Goal: Information Seeking & Learning: Learn about a topic

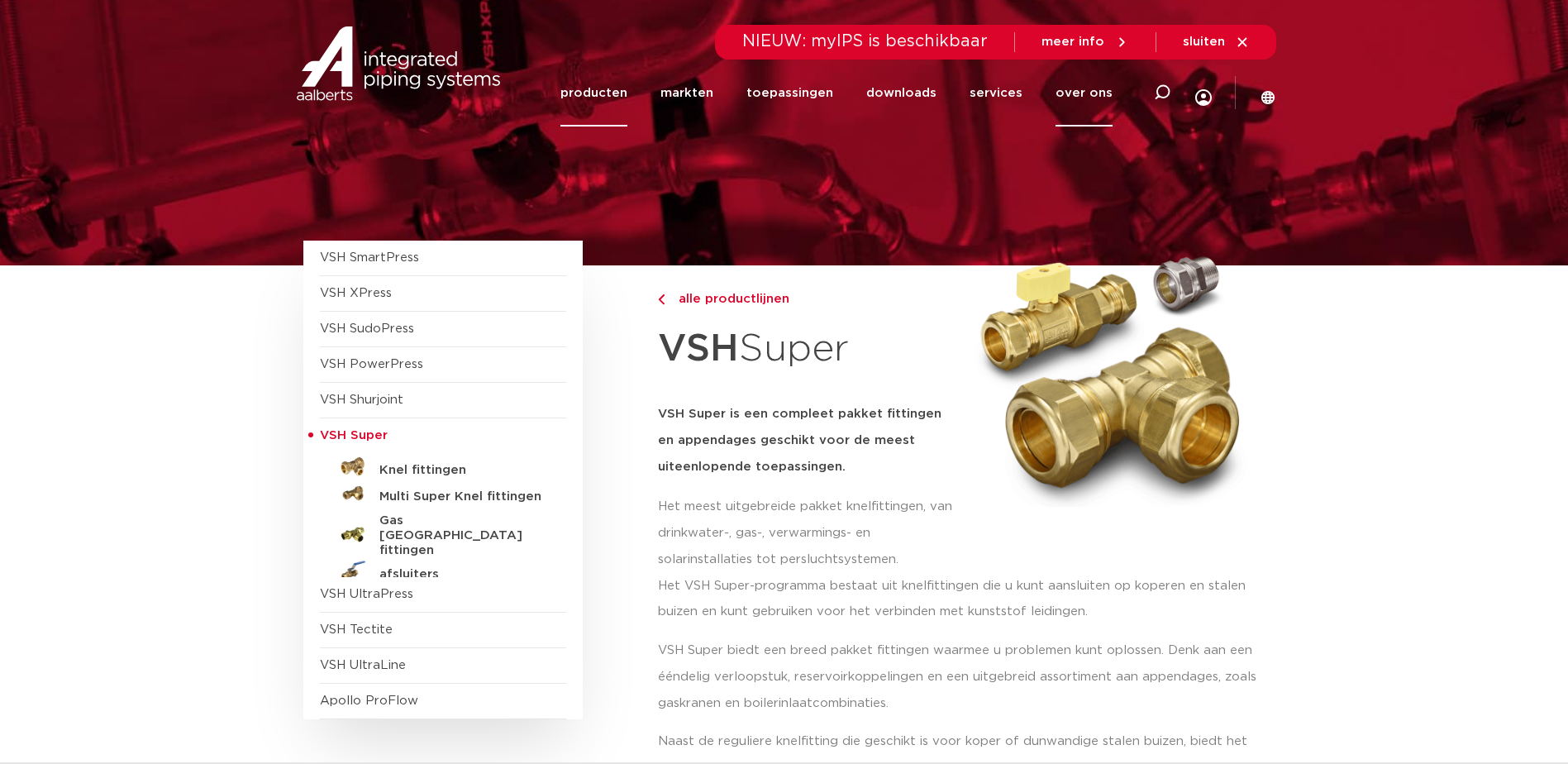
click at [1094, 87] on link "over ons" at bounding box center [1084, 93] width 57 height 67
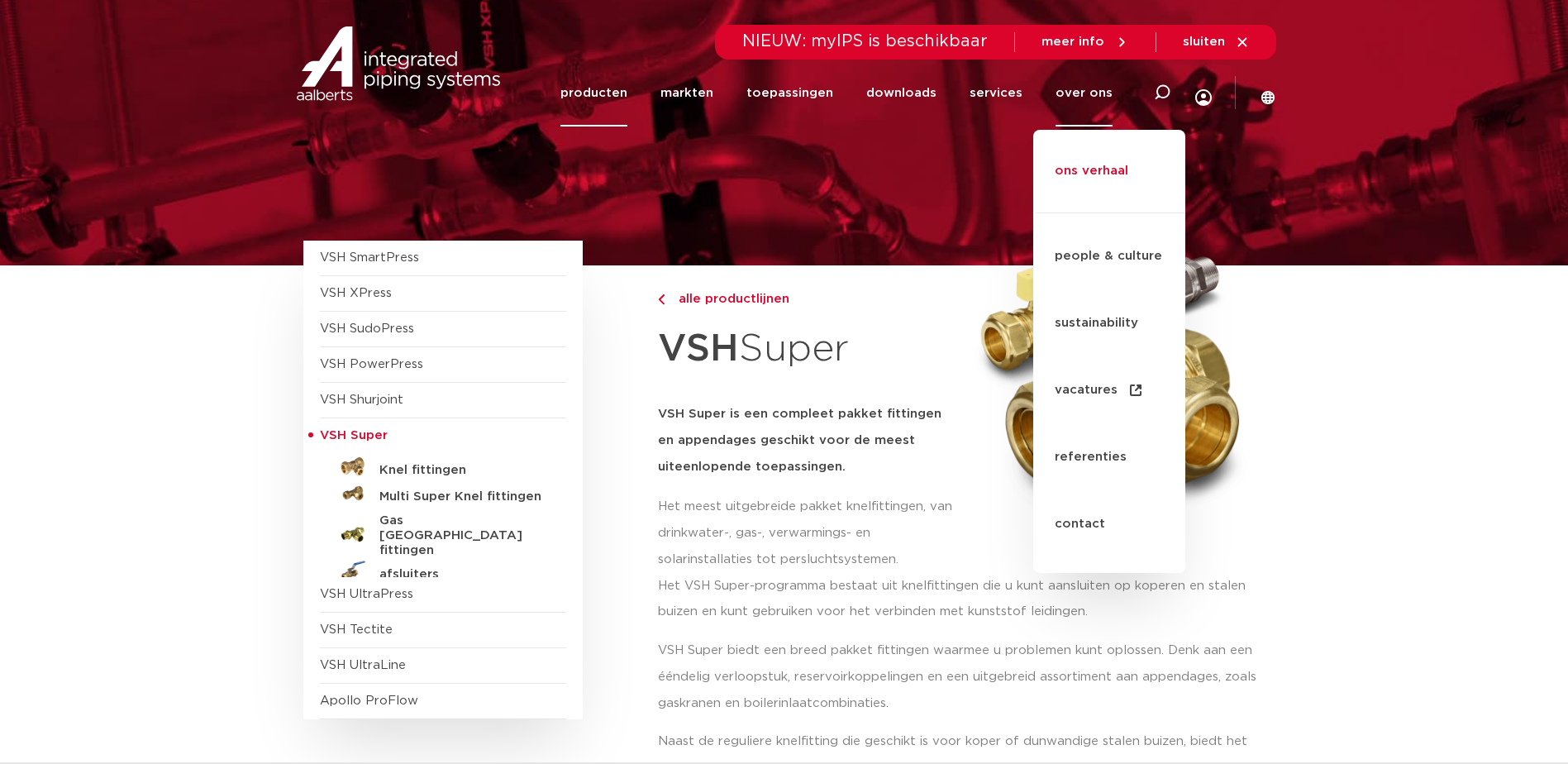
click at [1091, 152] on link "ons verhaal" at bounding box center [1110, 180] width 152 height 67
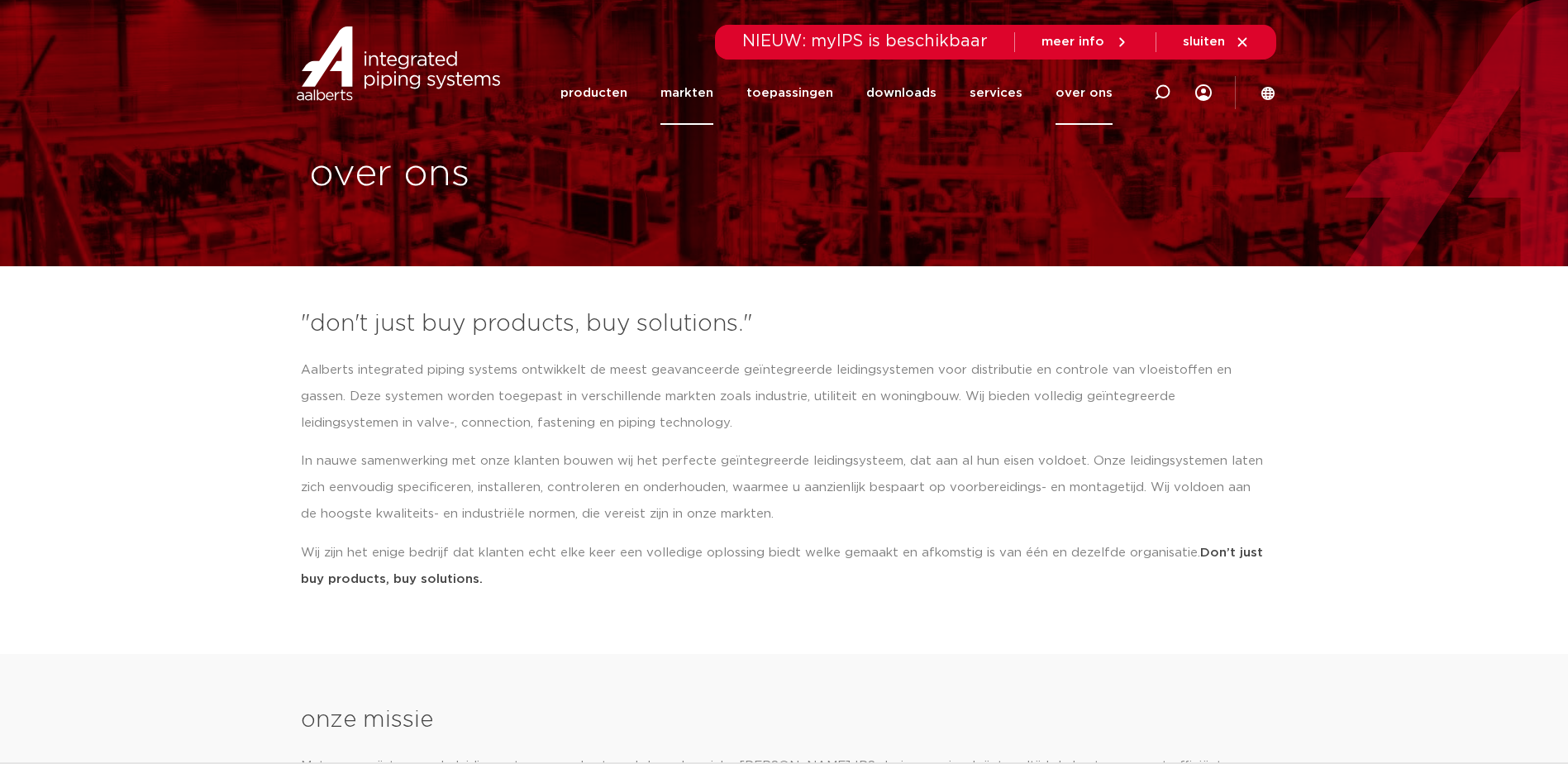
click at [694, 84] on link "markten" at bounding box center [687, 93] width 53 height 64
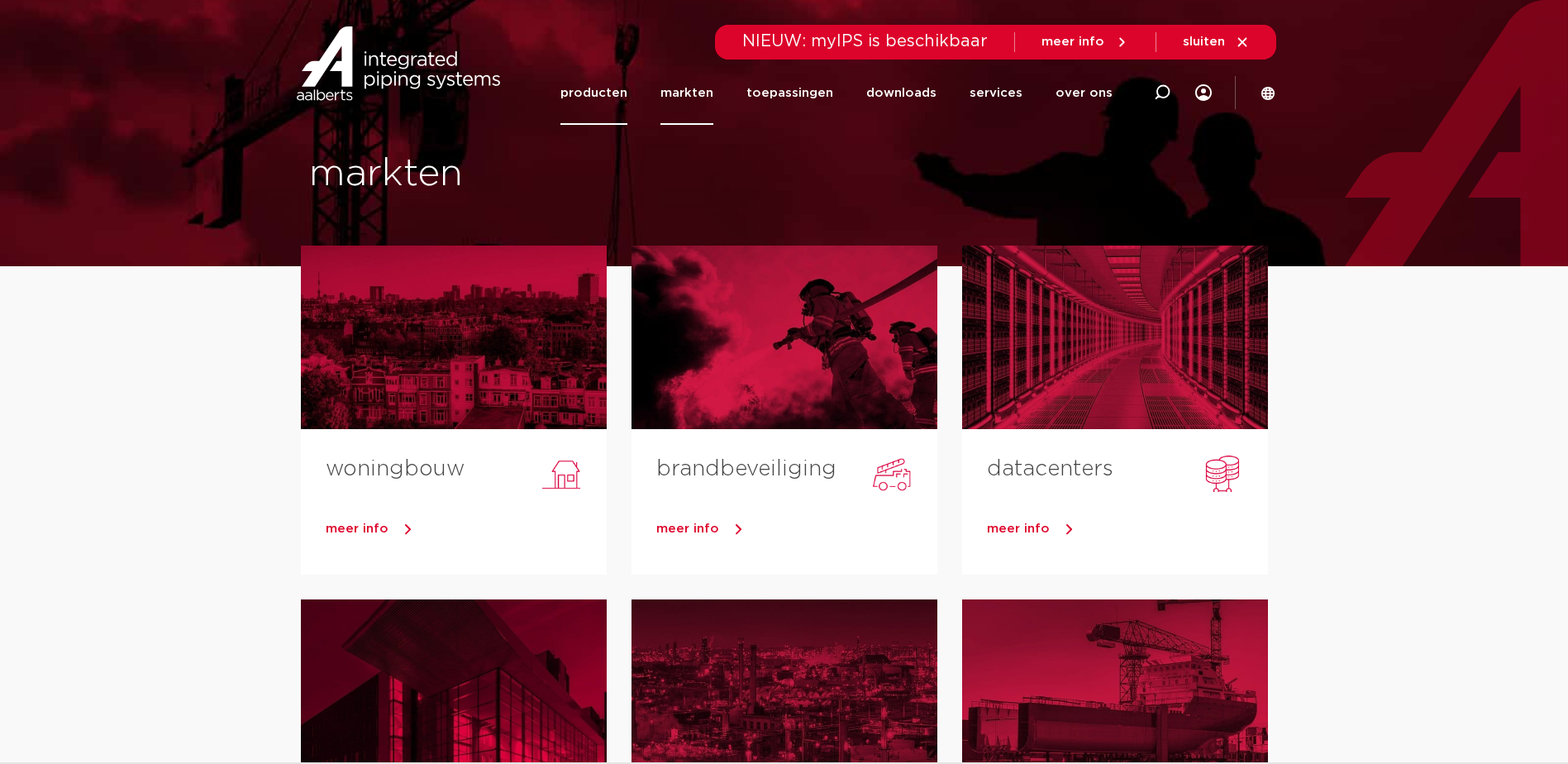
click at [590, 109] on link "producten" at bounding box center [594, 93] width 67 height 64
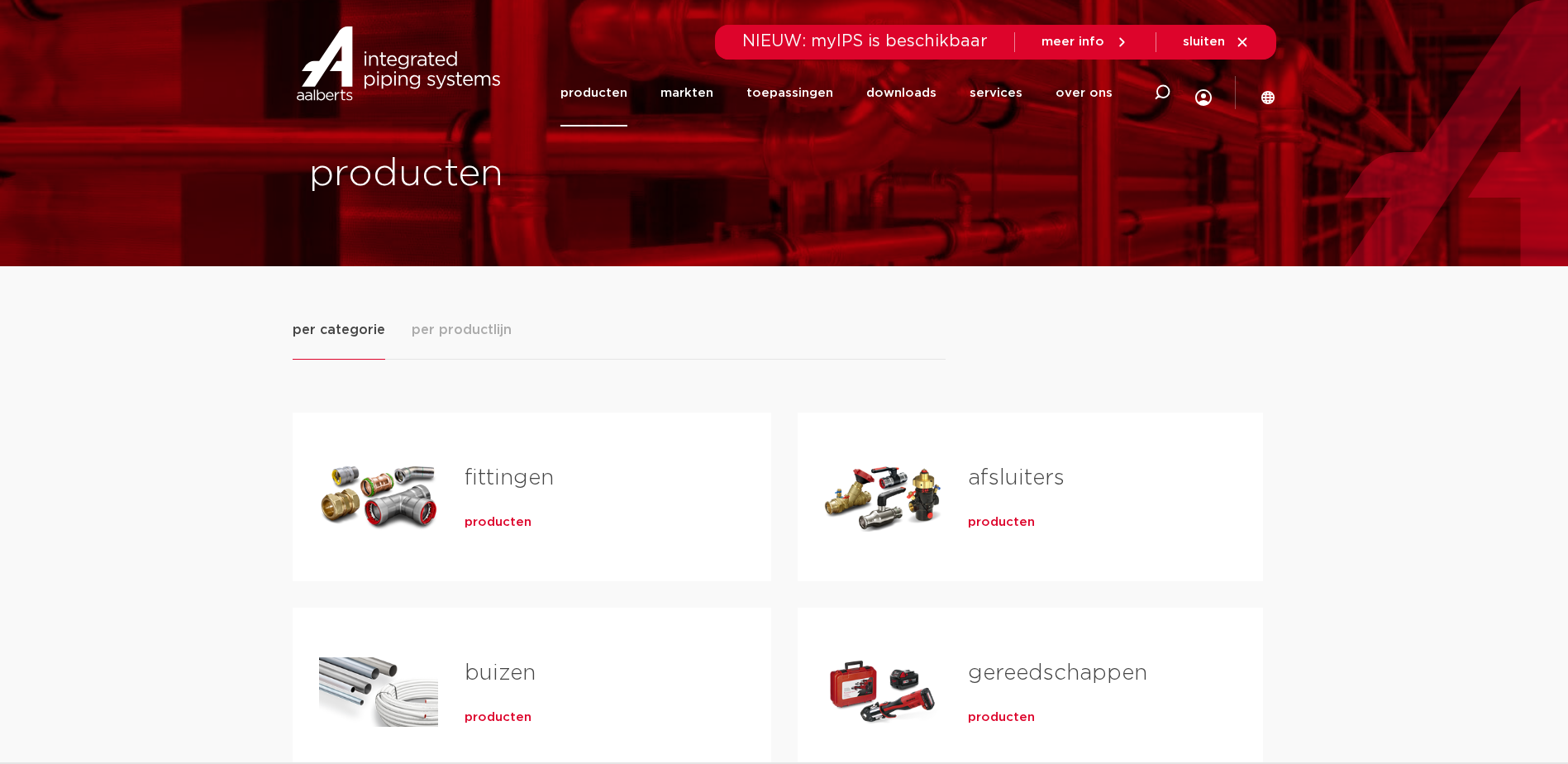
click at [1057, 82] on li "over ons ons verhaal people & culture sustainability vacatures referenties cont…" at bounding box center [1076, 93] width 73 height 67
click at [1065, 83] on link "over ons" at bounding box center [1084, 93] width 57 height 67
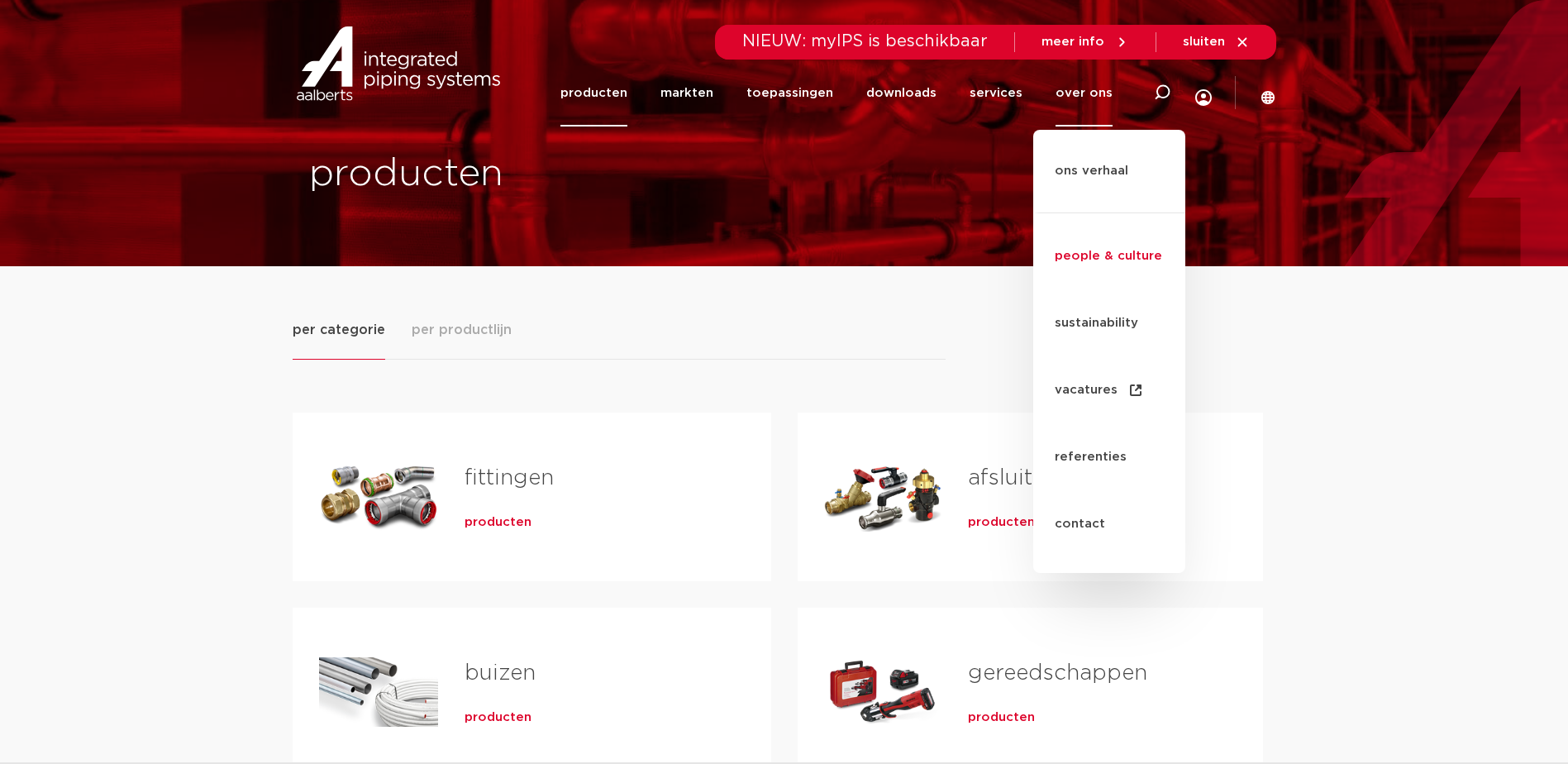
click at [1110, 223] on link "people & culture" at bounding box center [1110, 257] width 152 height 67
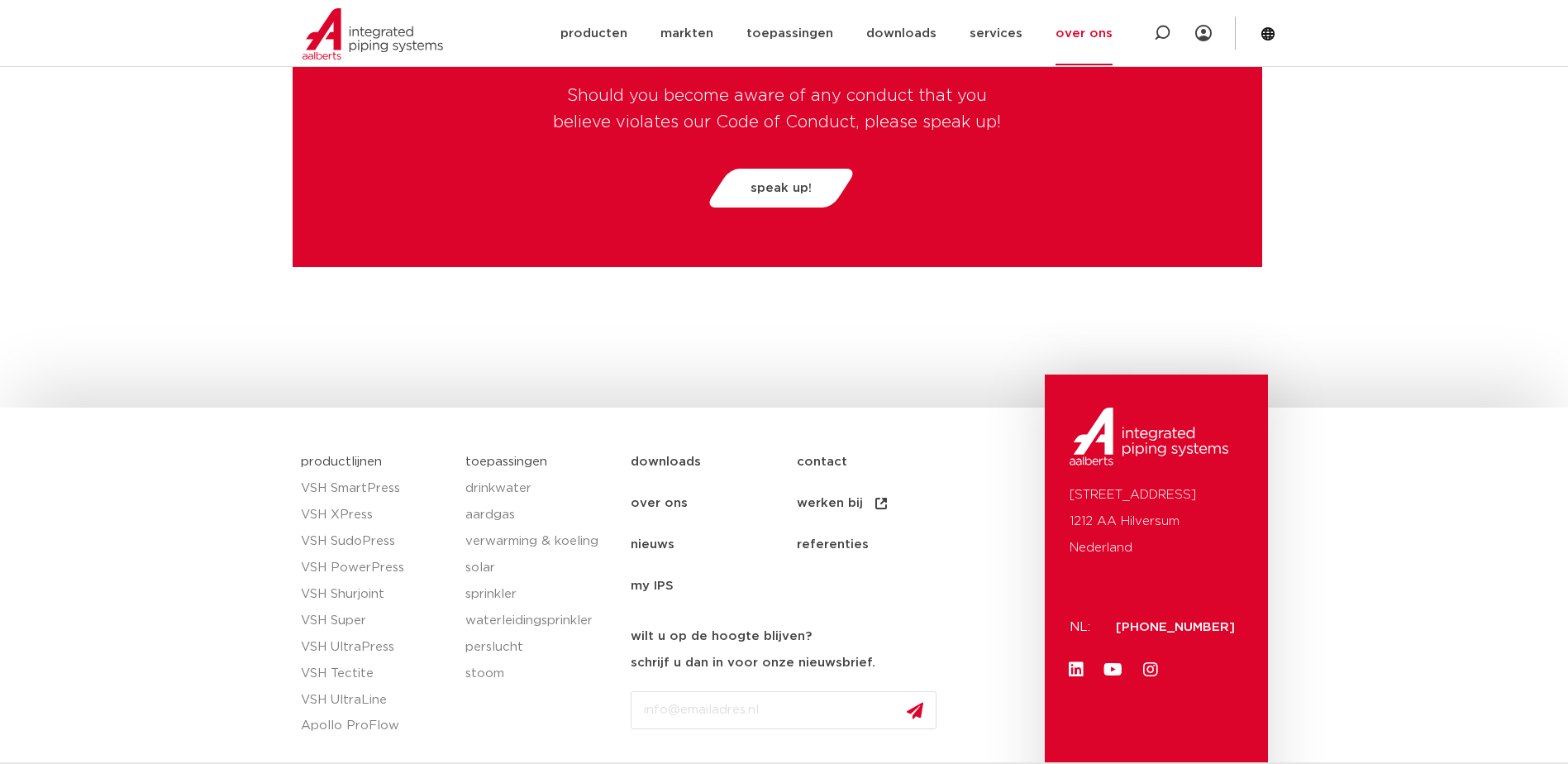
scroll to position [4346, 0]
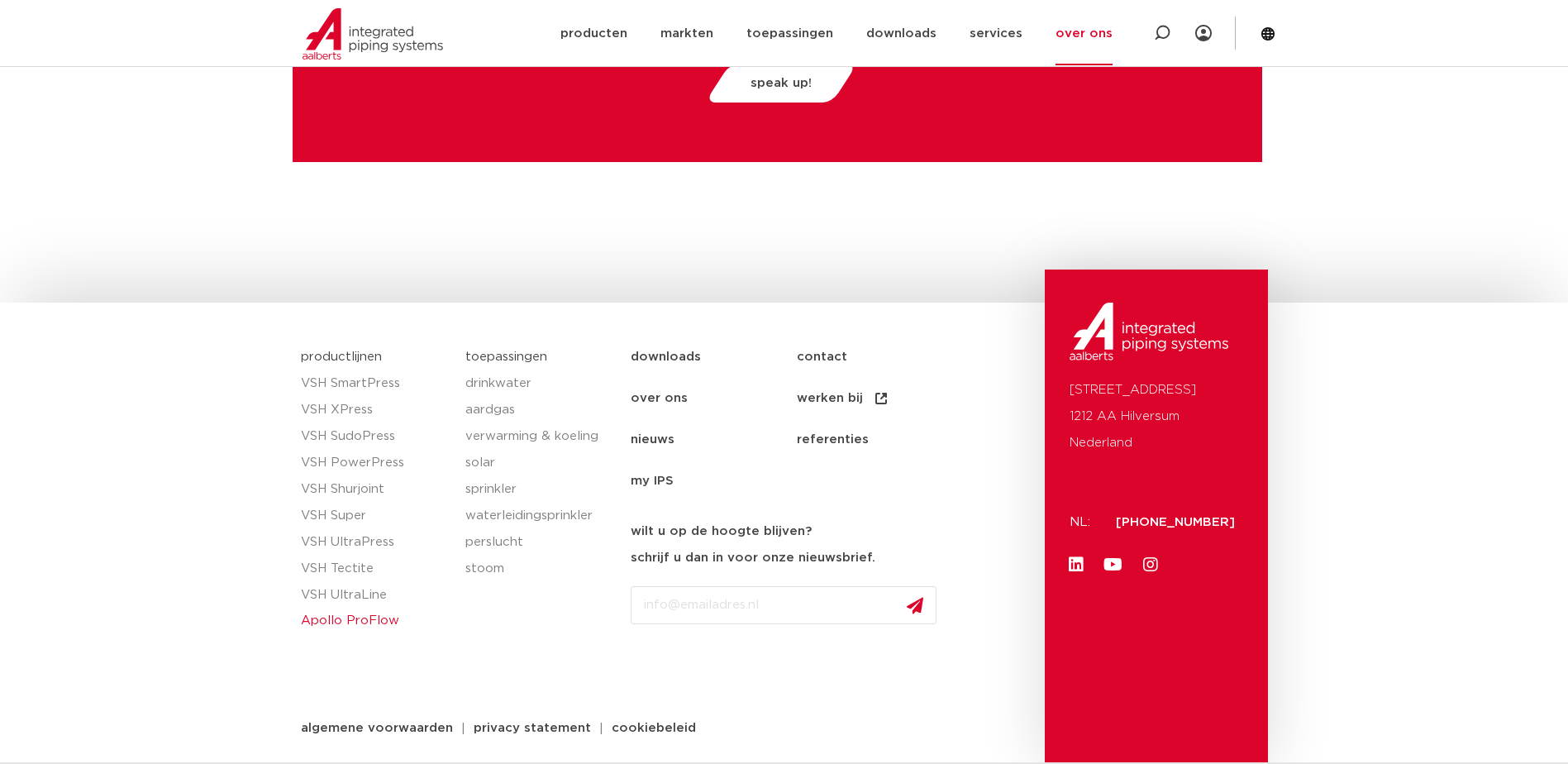
click at [356, 616] on link "Apollo ProFlow" at bounding box center [375, 621] width 149 height 26
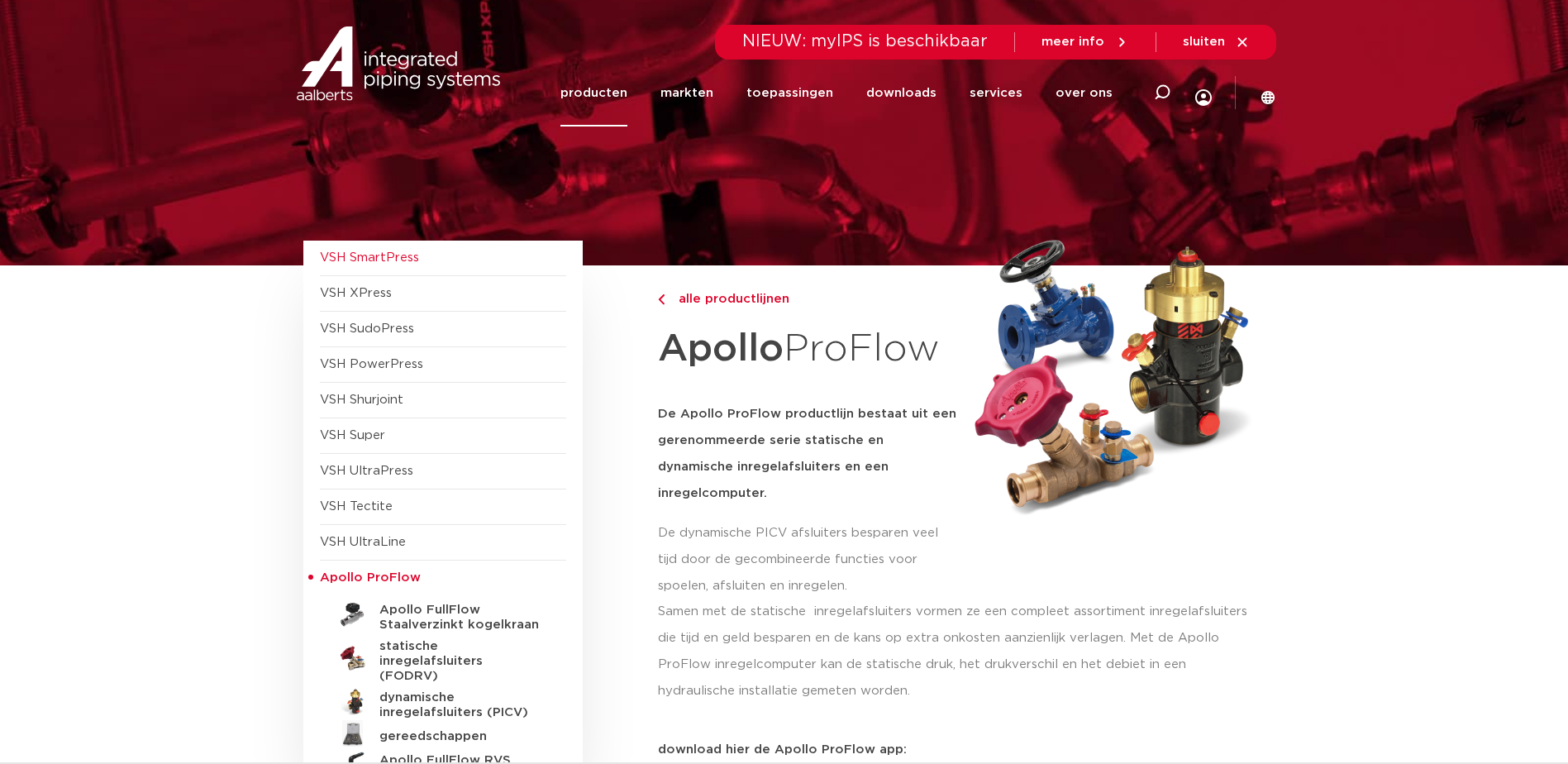
click at [426, 259] on span "VSH SmartPress" at bounding box center [443, 258] width 247 height 35
click at [383, 253] on span "VSH SmartPress" at bounding box center [369, 258] width 99 height 13
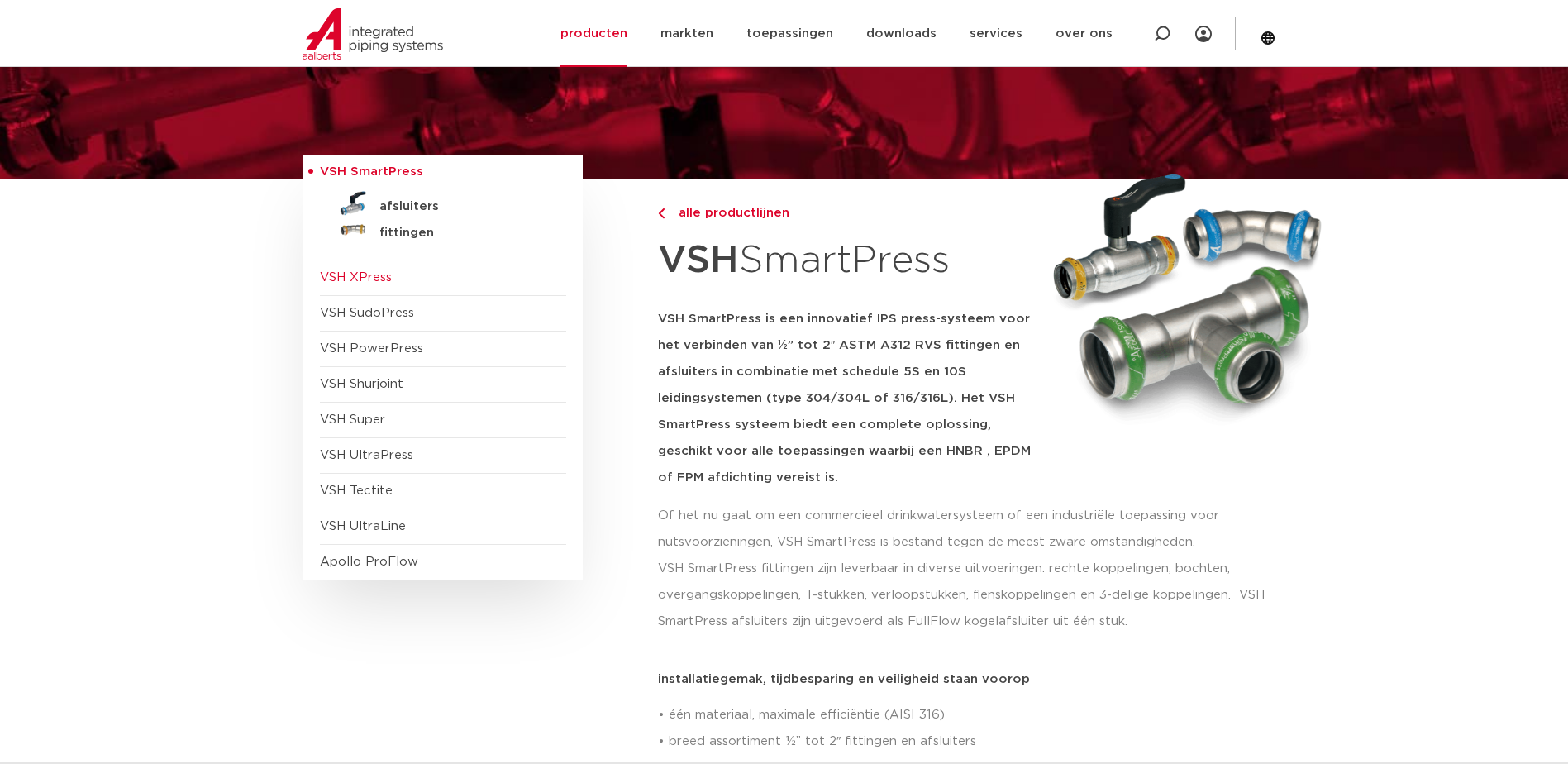
scroll to position [83, 0]
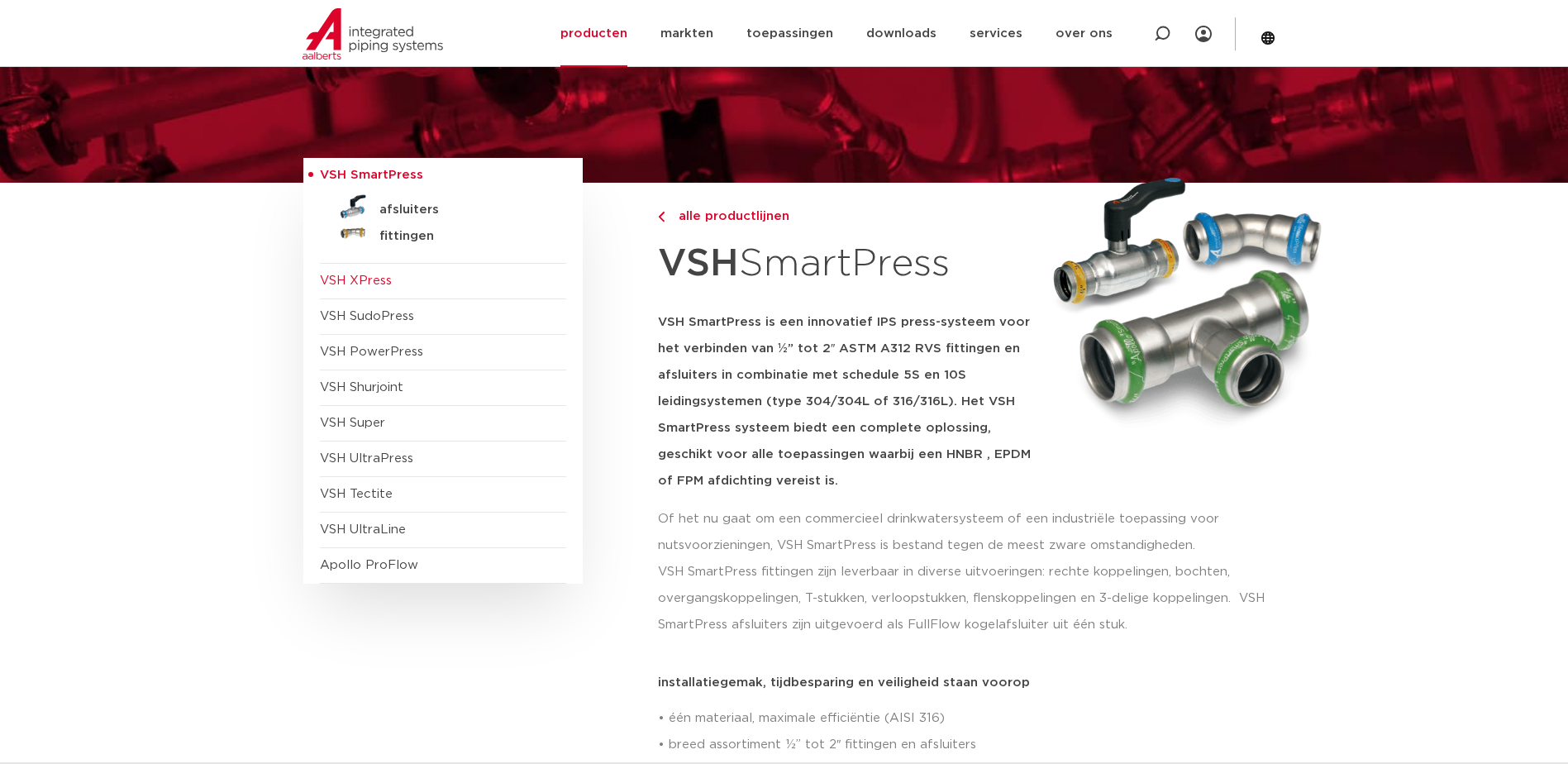
click at [382, 276] on span "VSH XPress" at bounding box center [355, 281] width 72 height 13
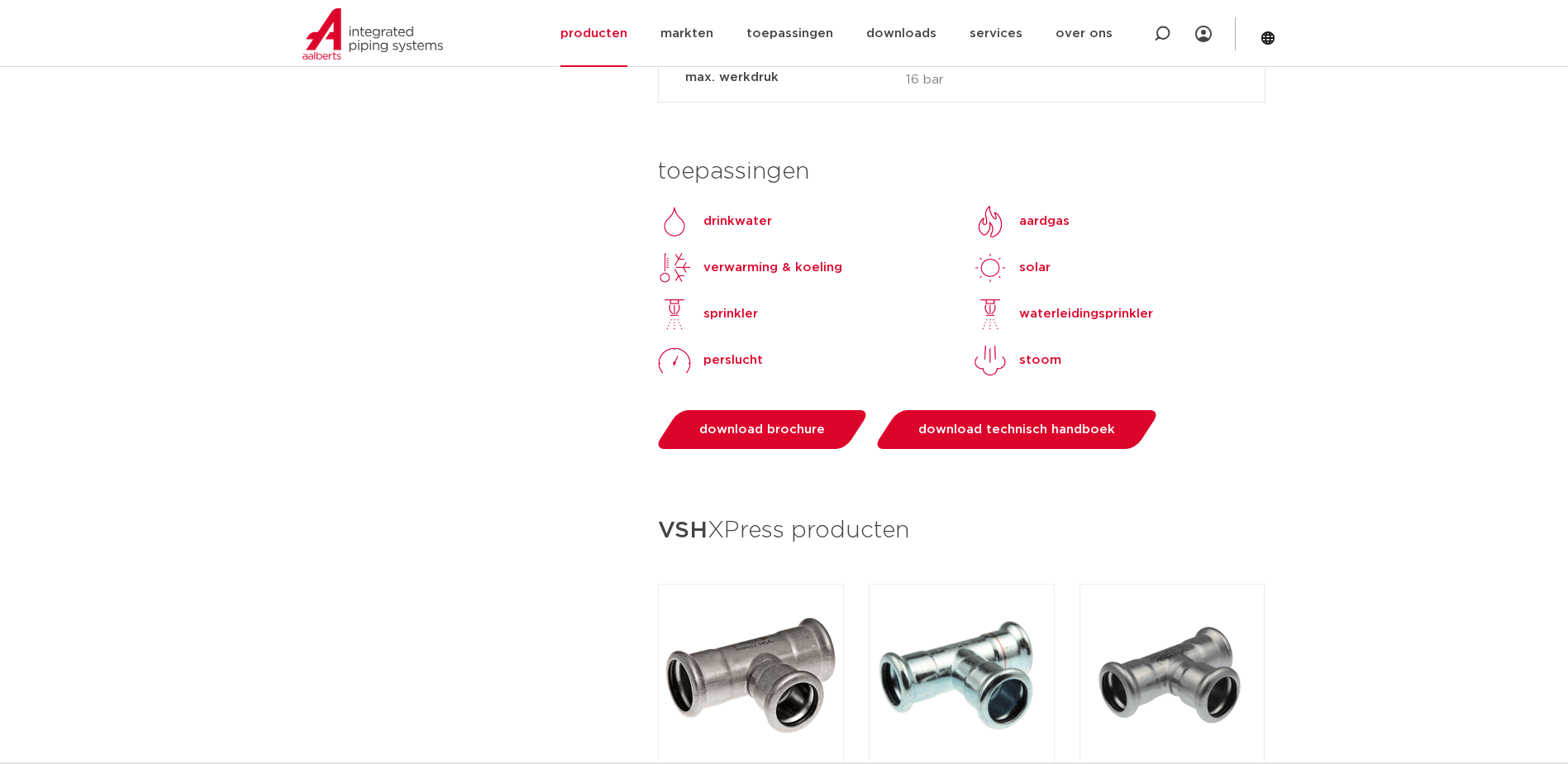
scroll to position [1737, 0]
